Goal: Information Seeking & Learning: Check status

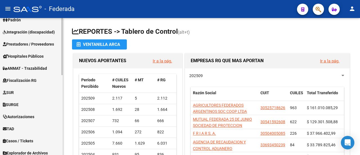
scroll to position [107, 0]
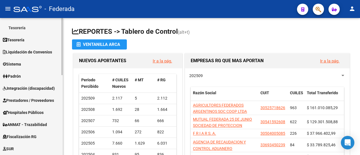
click at [35, 74] on link "Padrón" at bounding box center [31, 76] width 63 height 12
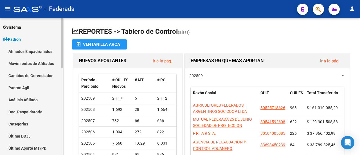
scroll to position [51, 0]
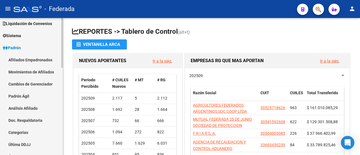
click at [38, 73] on link "Movimientos de Afiliados" at bounding box center [31, 72] width 63 height 12
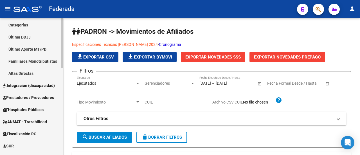
scroll to position [164, 0]
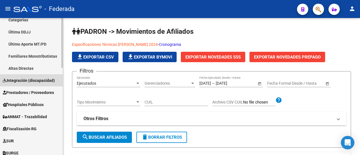
click at [37, 82] on span "Integración (discapacidad)" at bounding box center [29, 80] width 52 height 6
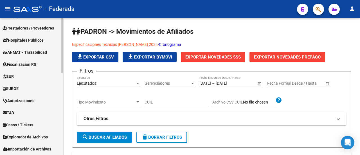
scroll to position [204, 0]
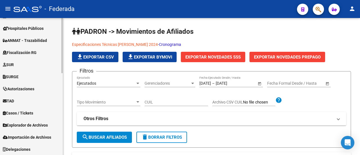
click at [30, 126] on span "Explorador de Archivos" at bounding box center [25, 125] width 45 height 6
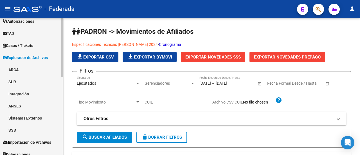
scroll to position [179, 0]
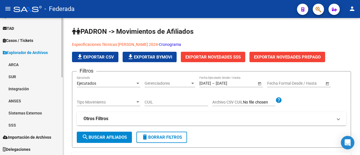
click at [22, 125] on link "SSS" at bounding box center [31, 125] width 63 height 12
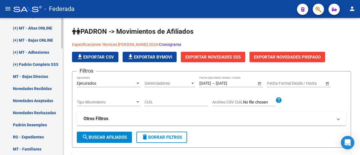
scroll to position [348, 0]
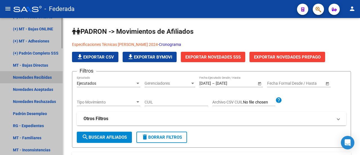
click at [38, 76] on link "Novedades Recibidas" at bounding box center [31, 77] width 63 height 12
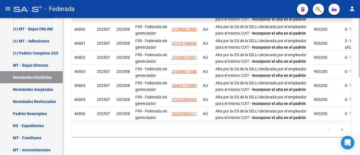
scroll to position [176, 0]
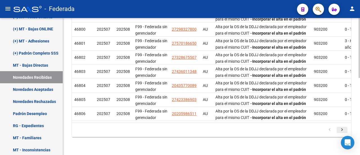
click at [343, 129] on icon "go to next page" at bounding box center [341, 130] width 7 height 7
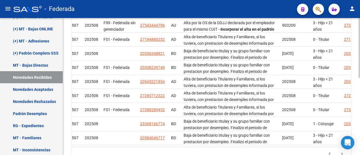
scroll to position [0, 0]
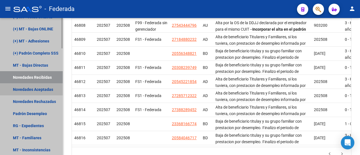
click at [40, 87] on link "Novedades Aceptadas" at bounding box center [31, 89] width 63 height 12
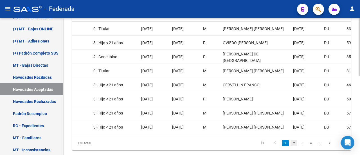
scroll to position [185, 0]
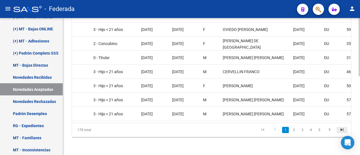
click at [340, 129] on icon "go to last page" at bounding box center [341, 130] width 7 height 7
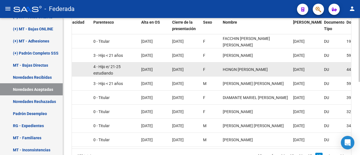
scroll to position [157, 0]
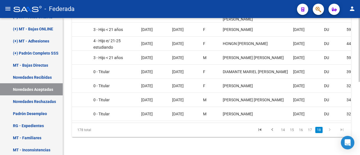
click at [262, 130] on icon "go to first page" at bounding box center [259, 130] width 7 height 7
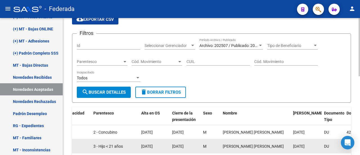
scroll to position [17, 0]
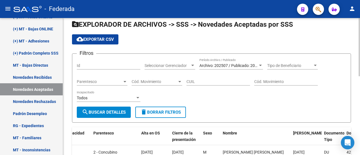
click at [228, 64] on span "Archivo: 202507 / Publicado: 202508" at bounding box center [231, 65] width 64 height 4
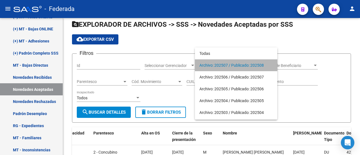
click at [231, 66] on span "Archivo: 202507 / Publicado: 202508" at bounding box center [235, 65] width 73 height 12
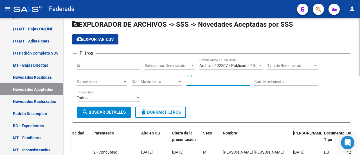
click at [207, 82] on input "CUIL" at bounding box center [218, 81] width 64 height 5
paste input "27-58828504-4"
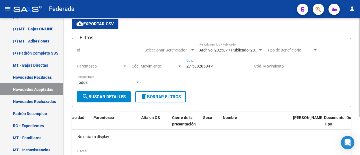
scroll to position [25, 0]
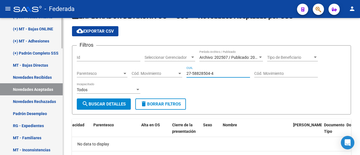
type input "27-58828504-4"
click at [37, 100] on link "Novedades Rechazadas" at bounding box center [31, 101] width 63 height 12
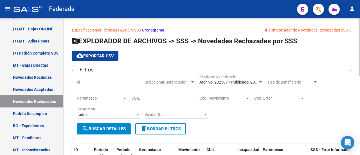
click at [163, 100] on div "CUIL" at bounding box center [164, 96] width 64 height 11
paste input "27-58828504-4"
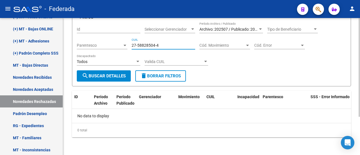
scroll to position [25, 0]
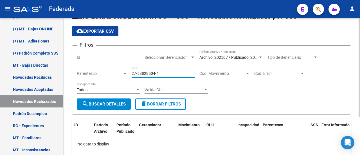
type input "27-58828504-4"
click at [261, 56] on div at bounding box center [260, 57] width 5 height 4
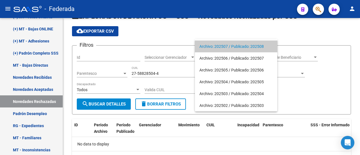
scroll to position [0, 0]
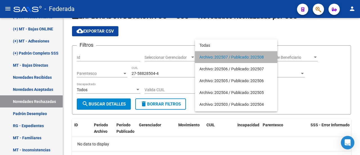
click at [260, 58] on span "Archivo: 202507 / Publicado: 202508" at bounding box center [235, 57] width 73 height 12
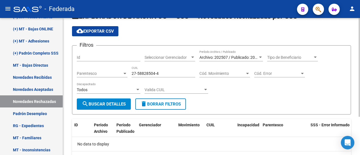
click at [262, 96] on div "Filtros Id Seleccionar Gerenciador Seleccionar Gerenciador Archivo: 202507 / Pu…" at bounding box center [211, 74] width 269 height 48
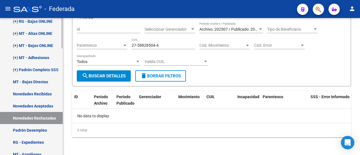
scroll to position [320, 0]
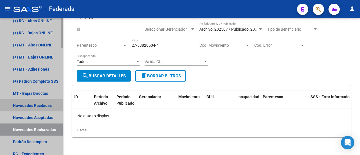
click at [34, 105] on link "Novedades Recibidas" at bounding box center [31, 105] width 63 height 12
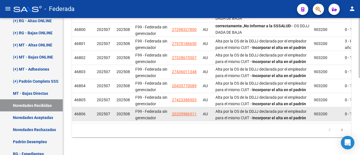
scroll to position [176, 0]
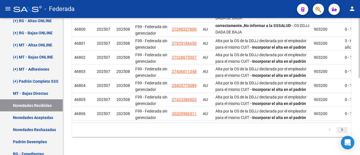
click at [341, 128] on icon "go to next page" at bounding box center [341, 130] width 7 height 7
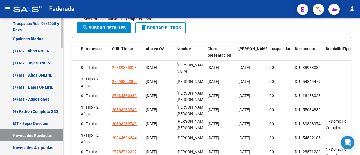
scroll to position [264, 0]
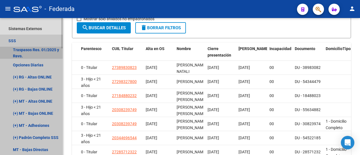
click at [40, 49] on link "Traspasos Res. 01/2025 y Revs." at bounding box center [31, 53] width 63 height 12
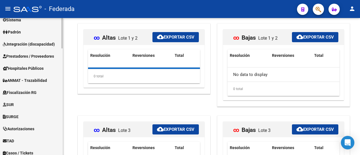
scroll to position [11, 0]
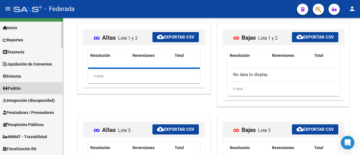
click at [29, 87] on link "Padrón" at bounding box center [31, 88] width 63 height 12
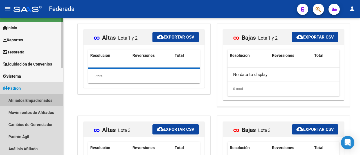
click at [31, 99] on link "Afiliados Empadronados" at bounding box center [31, 100] width 63 height 12
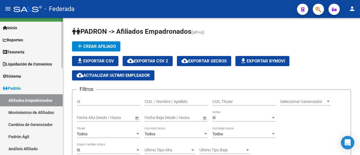
click at [27, 111] on link "Movimientos de Afiliados" at bounding box center [31, 112] width 63 height 12
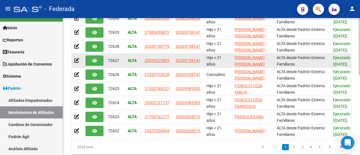
click at [93, 59] on icon "button" at bounding box center [94, 60] width 5 height 4
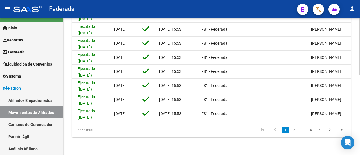
scroll to position [190, 0]
click at [341, 130] on icon "go to last page" at bounding box center [341, 130] width 7 height 7
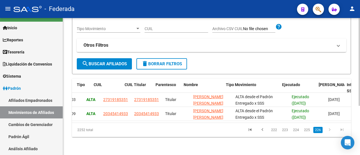
scroll to position [0, 41]
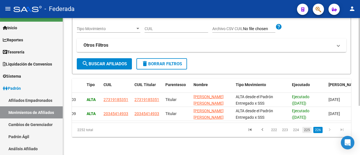
click at [306, 131] on link "225" at bounding box center [306, 130] width 9 height 6
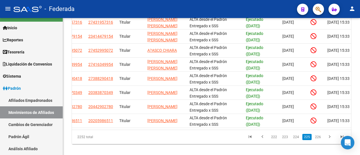
scroll to position [190, 0]
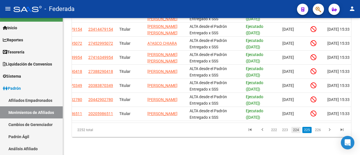
click at [298, 129] on link "224" at bounding box center [295, 130] width 9 height 6
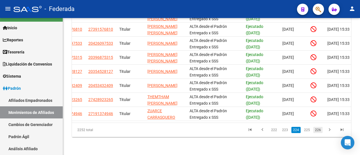
click at [320, 130] on link "226" at bounding box center [317, 130] width 9 height 6
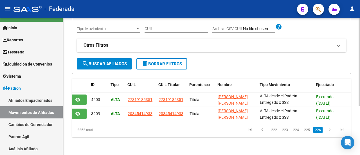
scroll to position [0, 0]
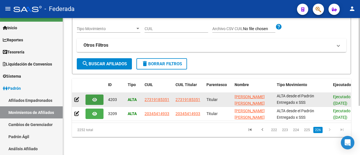
click at [92, 98] on icon "button" at bounding box center [94, 100] width 5 height 4
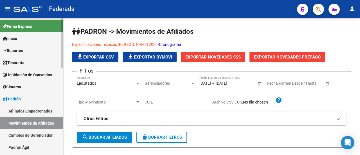
click at [28, 112] on link "Afiliados Empadronados" at bounding box center [31, 111] width 63 height 12
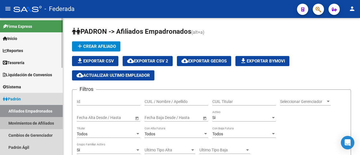
drag, startPoint x: 19, startPoint y: 126, endPoint x: 25, endPoint y: 125, distance: 5.5
click at [19, 126] on link "Movimientos de Afiliados" at bounding box center [31, 123] width 63 height 12
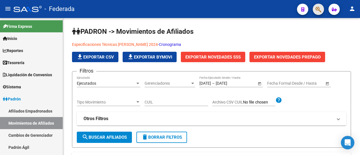
click at [323, 7] on button "button" at bounding box center [318, 9] width 11 height 11
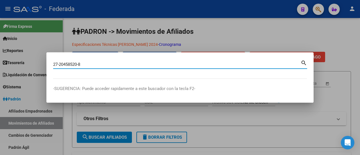
type input "27204585208"
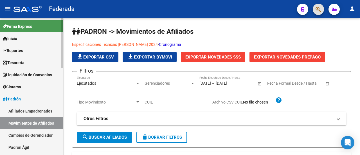
click at [45, 110] on link "Afiliados Empadronados" at bounding box center [31, 111] width 63 height 12
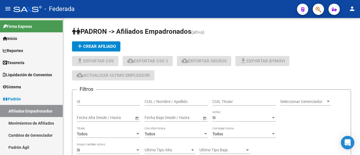
click at [318, 10] on icon "button" at bounding box center [318, 9] width 6 height 6
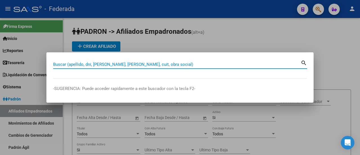
paste input "27-20458520-8"
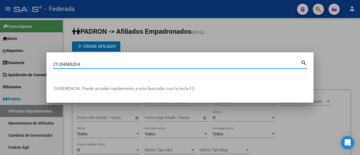
type input "27204585208"
